Goal: Communication & Community: Answer question/provide support

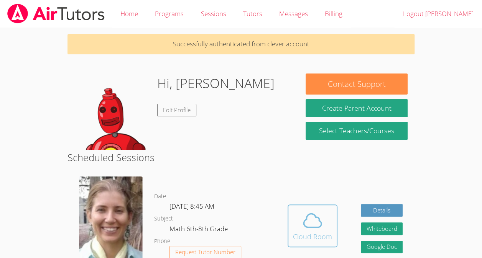
click at [298, 226] on span at bounding box center [312, 220] width 39 height 21
click at [304, 220] on icon at bounding box center [313, 220] width 18 height 13
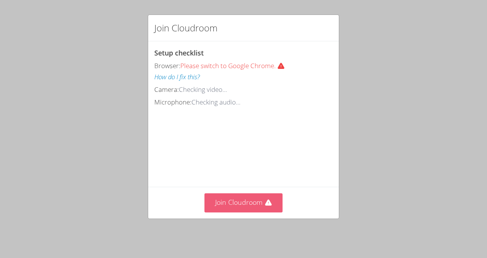
click at [227, 205] on button "Join Cloudroom" at bounding box center [244, 203] width 79 height 19
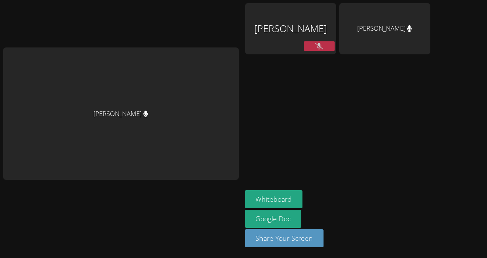
click at [256, 27] on div "[PERSON_NAME]" at bounding box center [290, 28] width 91 height 51
click at [315, 44] on icon at bounding box center [319, 46] width 8 height 7
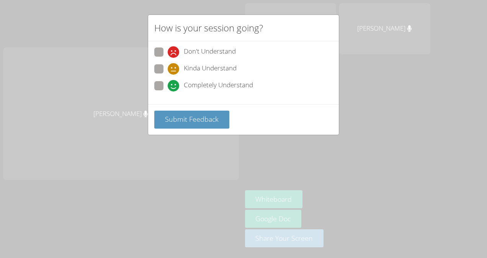
click at [168, 92] on span at bounding box center [168, 92] width 0 height 0
click at [168, 82] on input "Completely Understand" at bounding box center [171, 84] width 7 height 7
radio input "true"
click at [176, 115] on span "Submit Feedback" at bounding box center [192, 119] width 54 height 9
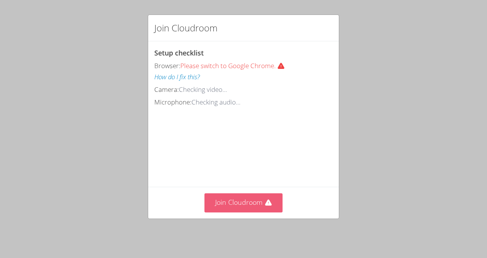
click at [216, 208] on button "Join Cloudroom" at bounding box center [244, 203] width 79 height 19
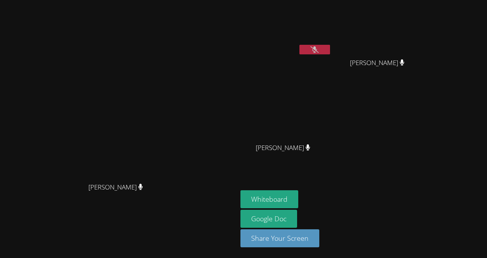
click at [330, 46] on button at bounding box center [315, 50] width 31 height 10
click at [299, 199] on button "Whiteboard" at bounding box center [270, 199] width 58 height 18
click at [330, 49] on button at bounding box center [315, 50] width 31 height 10
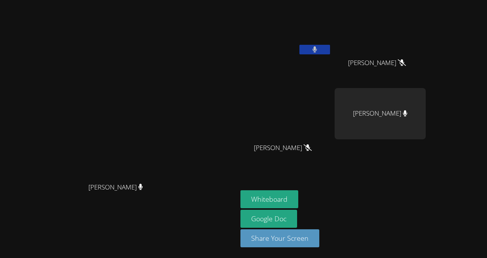
click at [330, 49] on button at bounding box center [315, 50] width 31 height 10
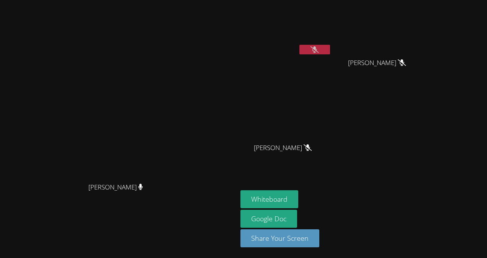
click at [424, 131] on div "Kerwin Tavarez Pena Derick Lopez Quiroz Derick Lopez Quiroz Iker Gonzalez Feria…" at bounding box center [333, 86] width 185 height 167
click at [299, 199] on button "Whiteboard" at bounding box center [270, 199] width 58 height 18
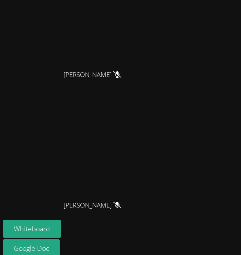
scroll to position [274, 0]
